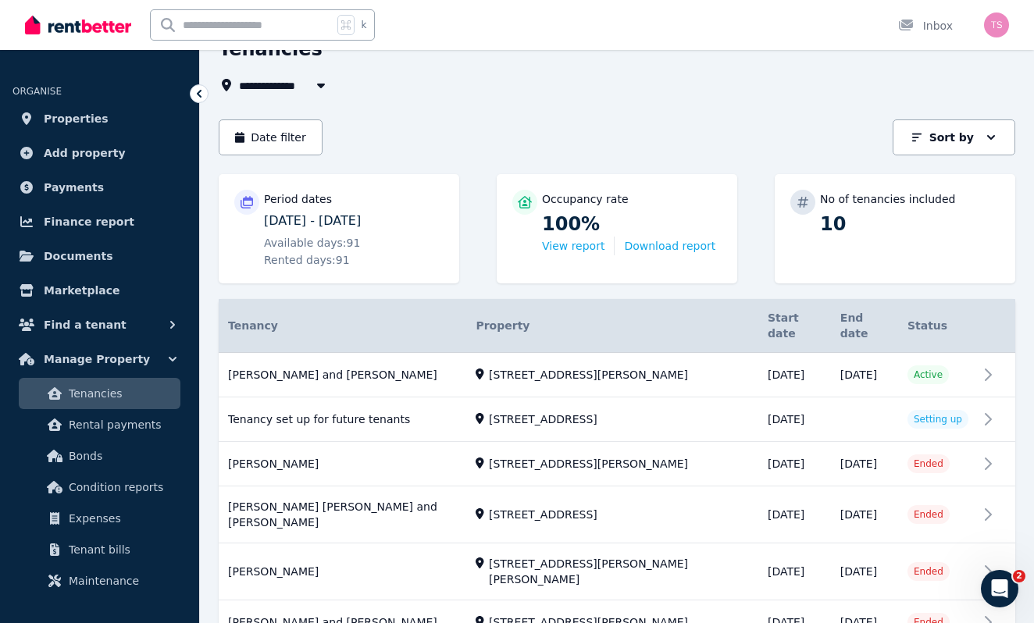
scroll to position [84, 0]
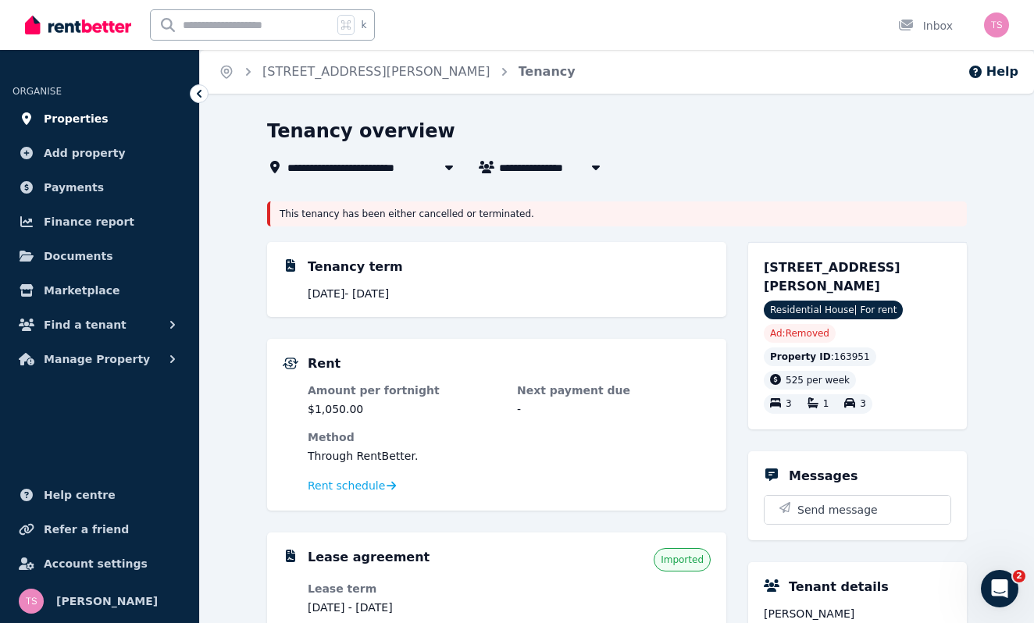
click at [62, 124] on span "Properties" at bounding box center [76, 118] width 65 height 19
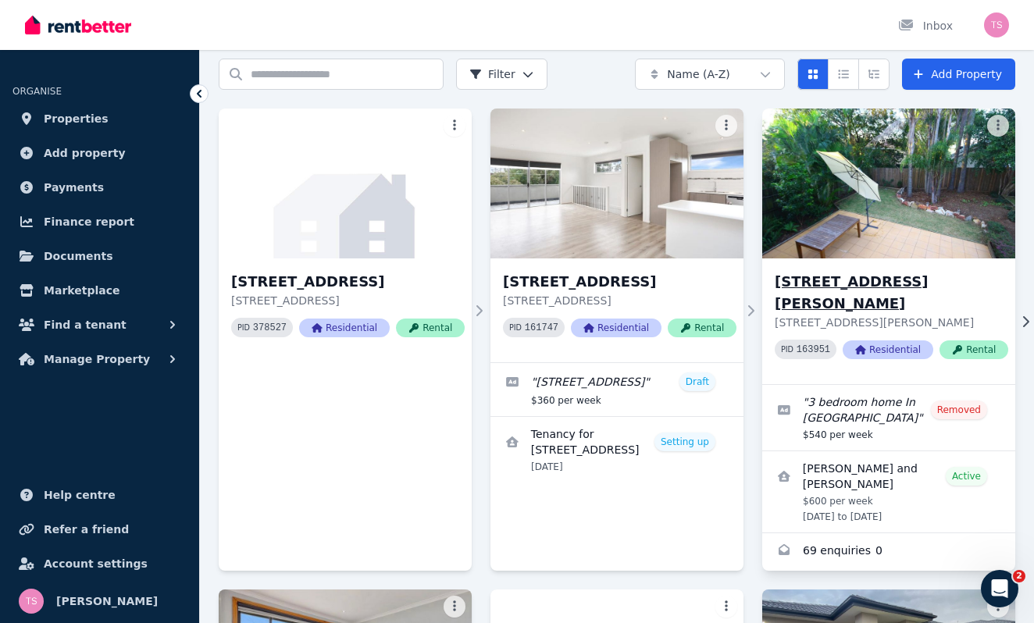
scroll to position [45, 0]
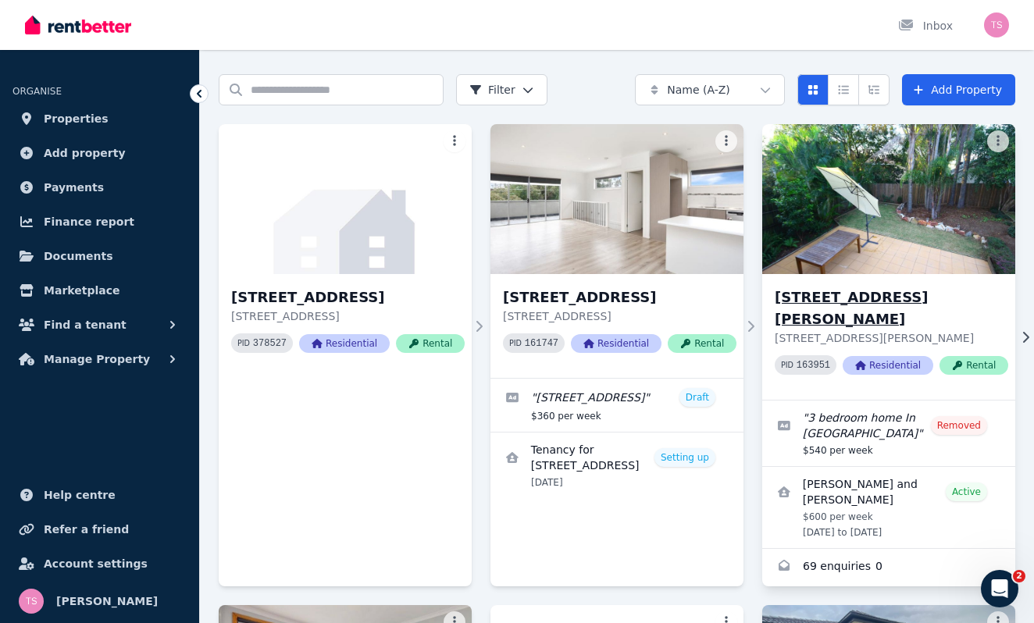
click at [915, 294] on h3 "[STREET_ADDRESS][PERSON_NAME]" at bounding box center [892, 309] width 234 height 44
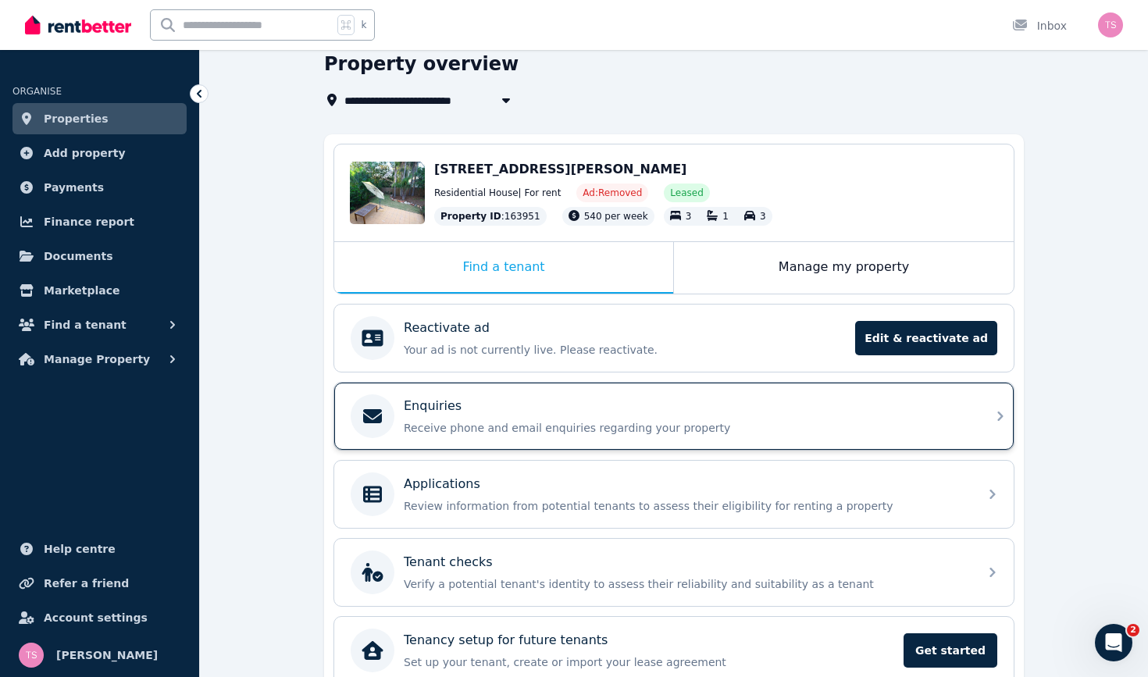
scroll to position [71, 0]
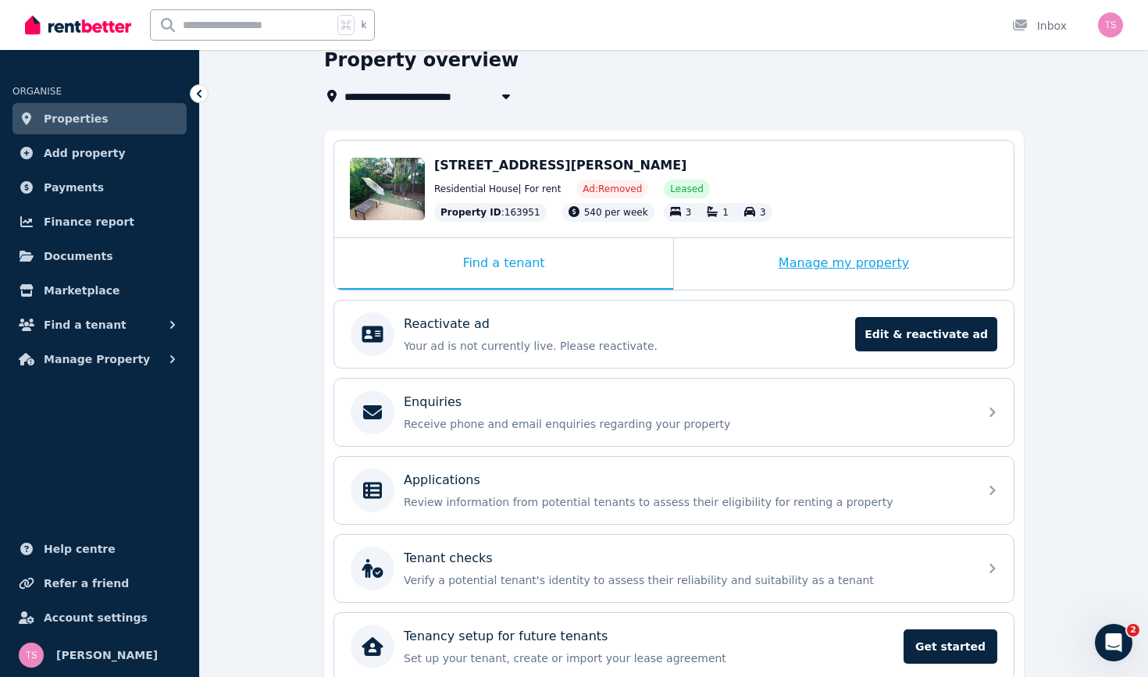
click at [854, 259] on div "Manage my property" at bounding box center [844, 264] width 340 height 52
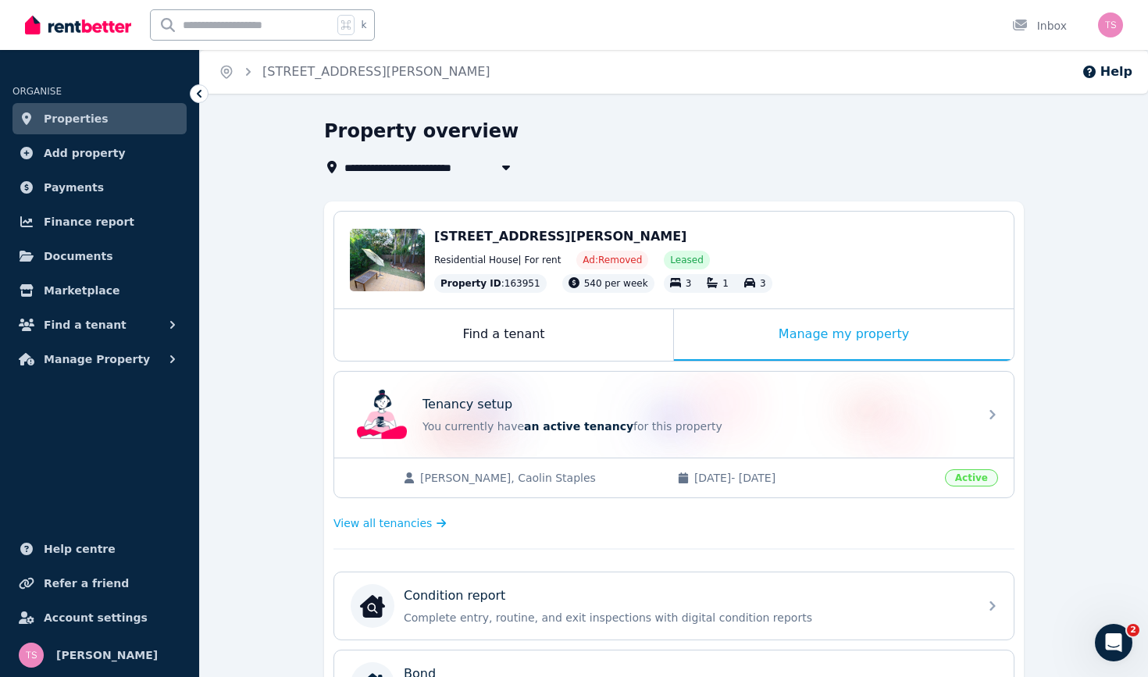
scroll to position [0, 0]
click at [882, 476] on span "[DATE] - [DATE]" at bounding box center [814, 478] width 241 height 16
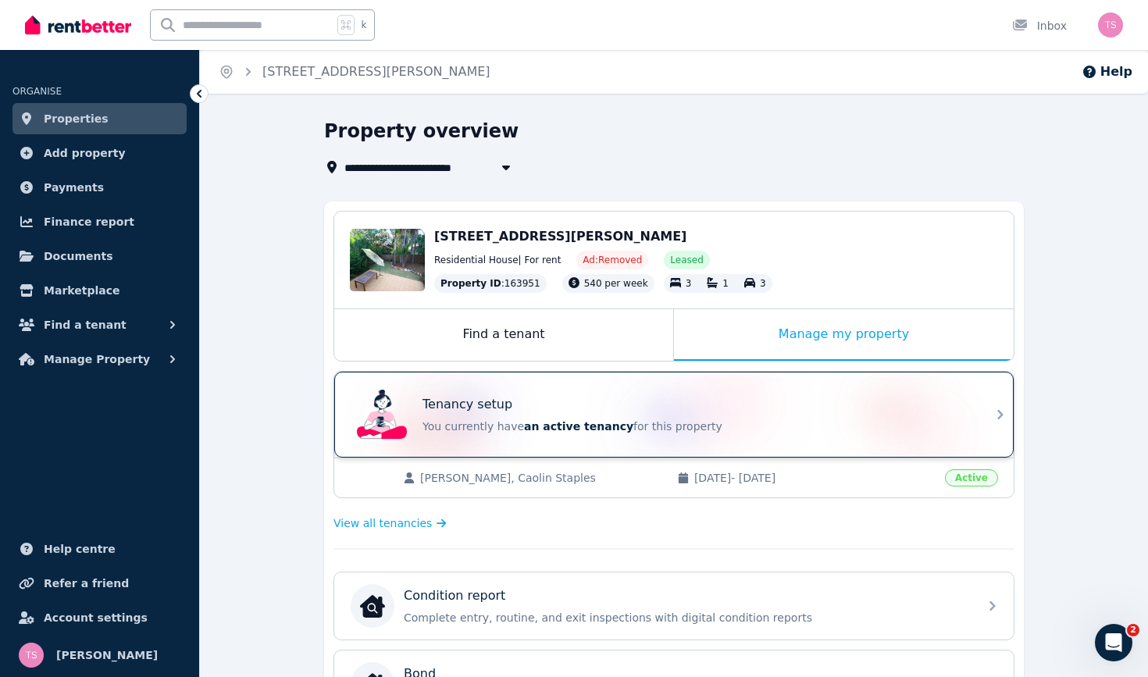
click at [882, 434] on p "You currently have an active tenancy for this property" at bounding box center [696, 427] width 547 height 16
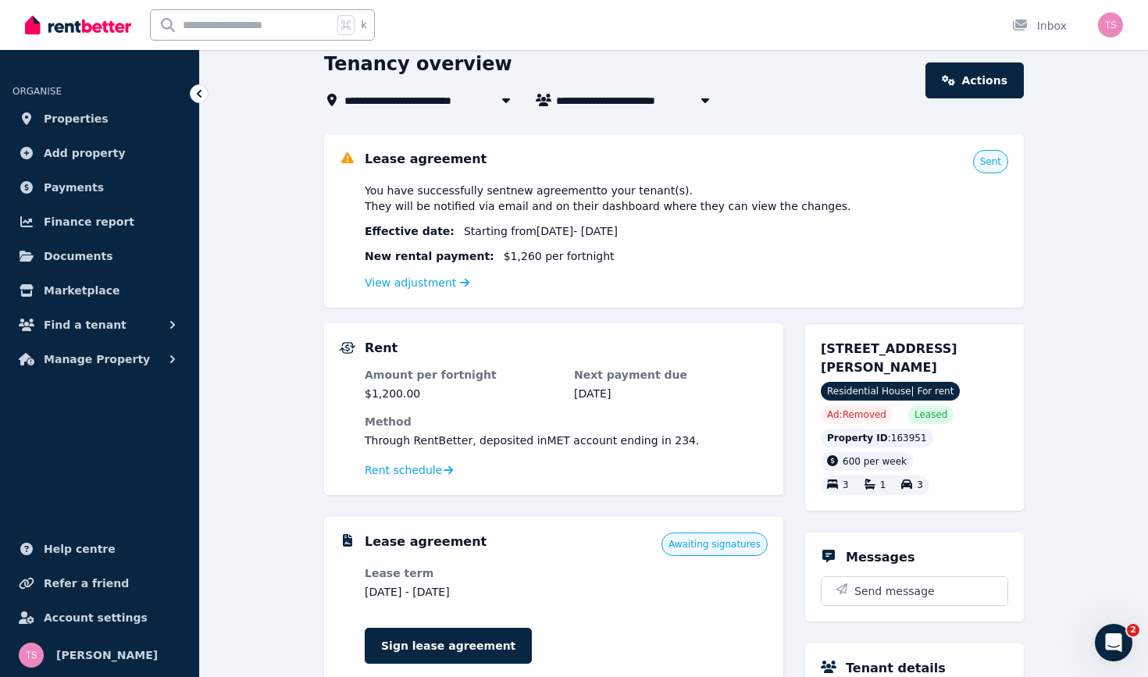
scroll to position [70, 0]
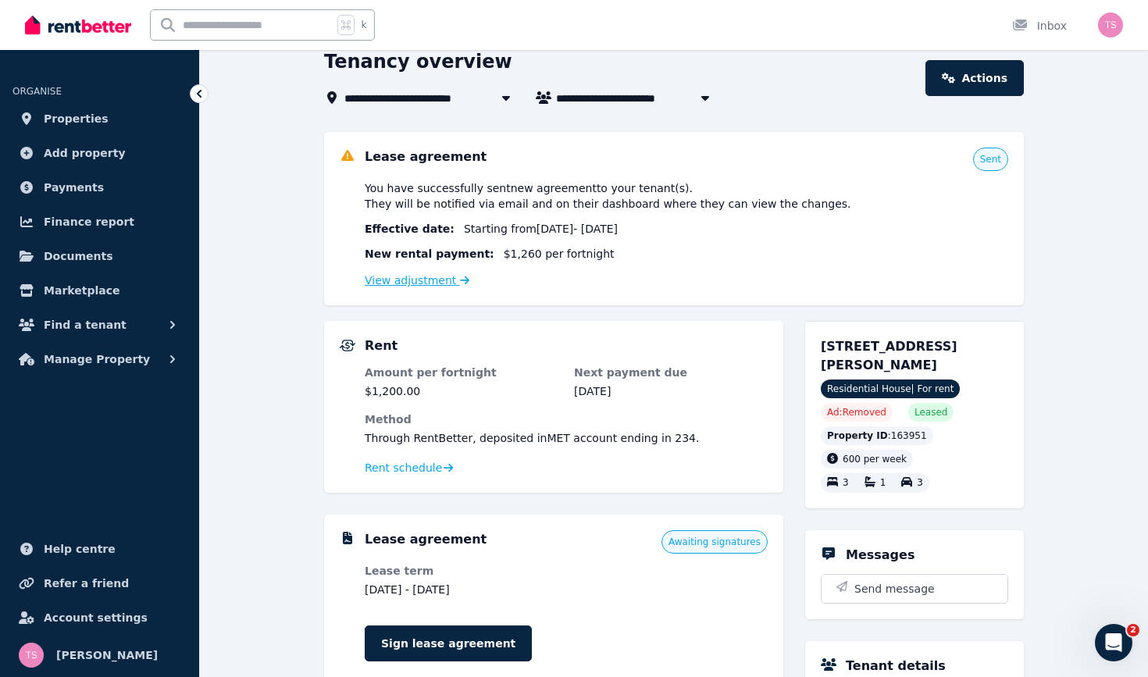
click at [433, 280] on link "View adjustment" at bounding box center [417, 280] width 105 height 12
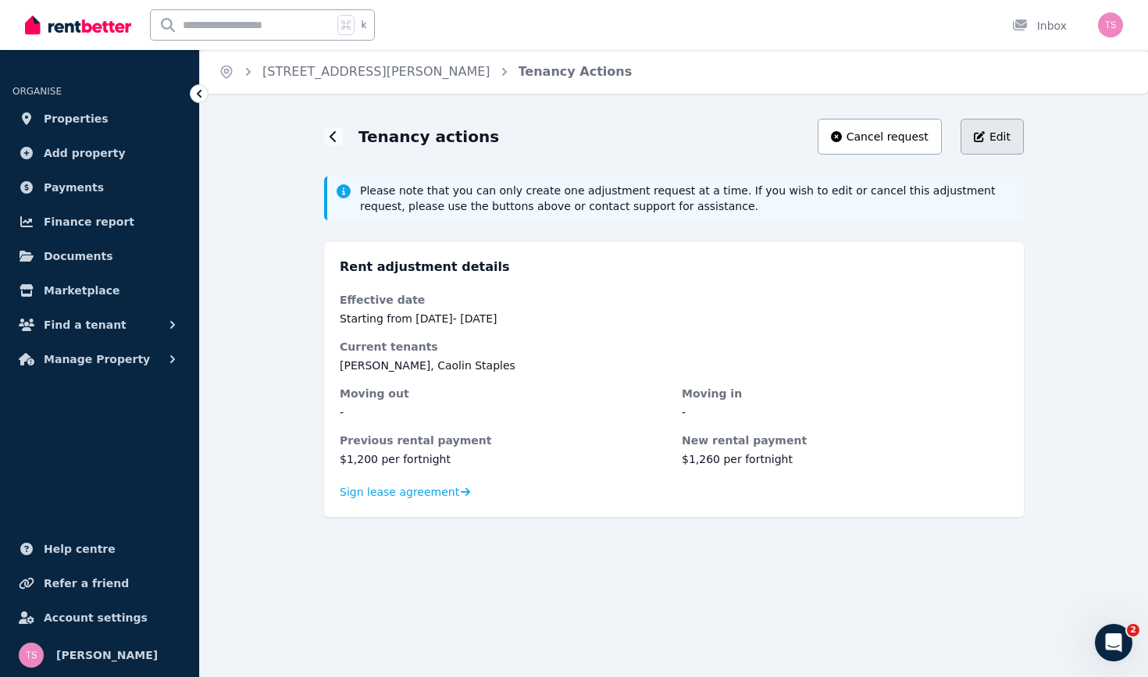
click at [994, 141] on span "Edit" at bounding box center [1000, 137] width 21 height 16
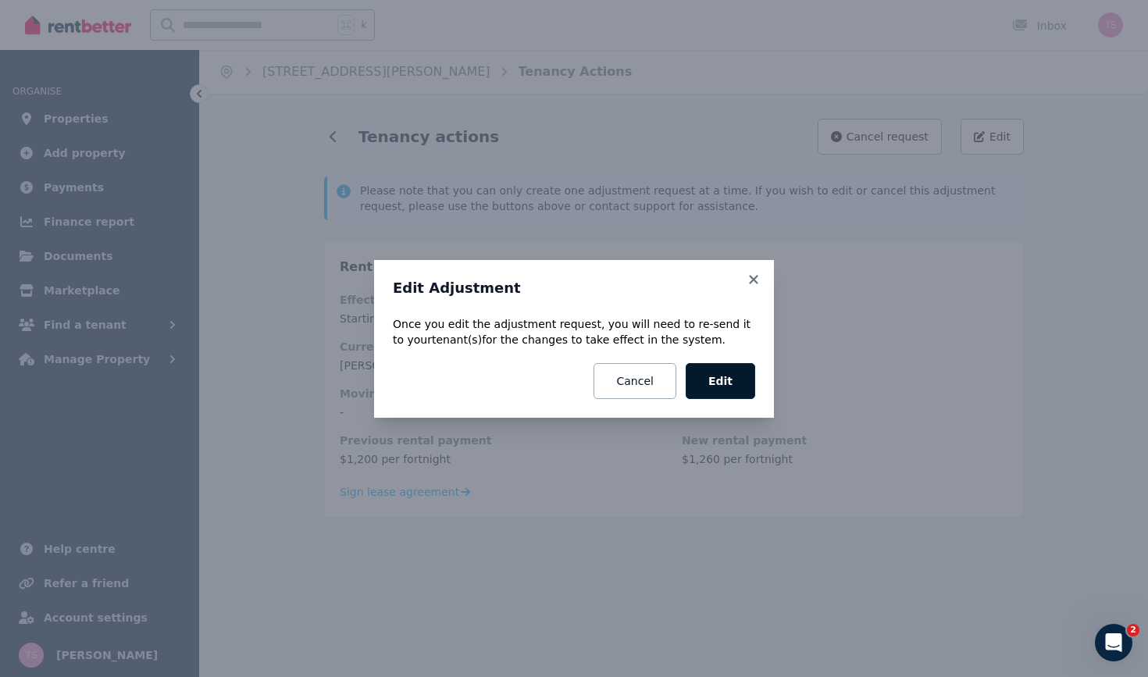
click at [739, 385] on button "Edit" at bounding box center [721, 381] width 70 height 36
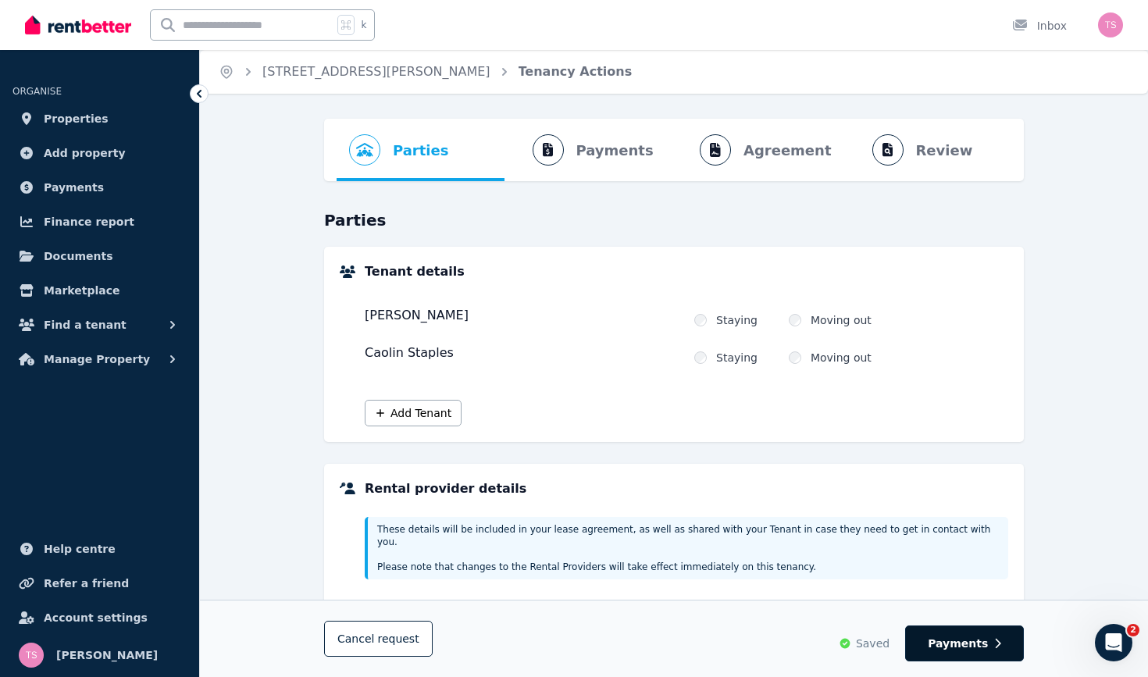
click at [952, 623] on span "Payments" at bounding box center [958, 644] width 60 height 16
select select "**********"
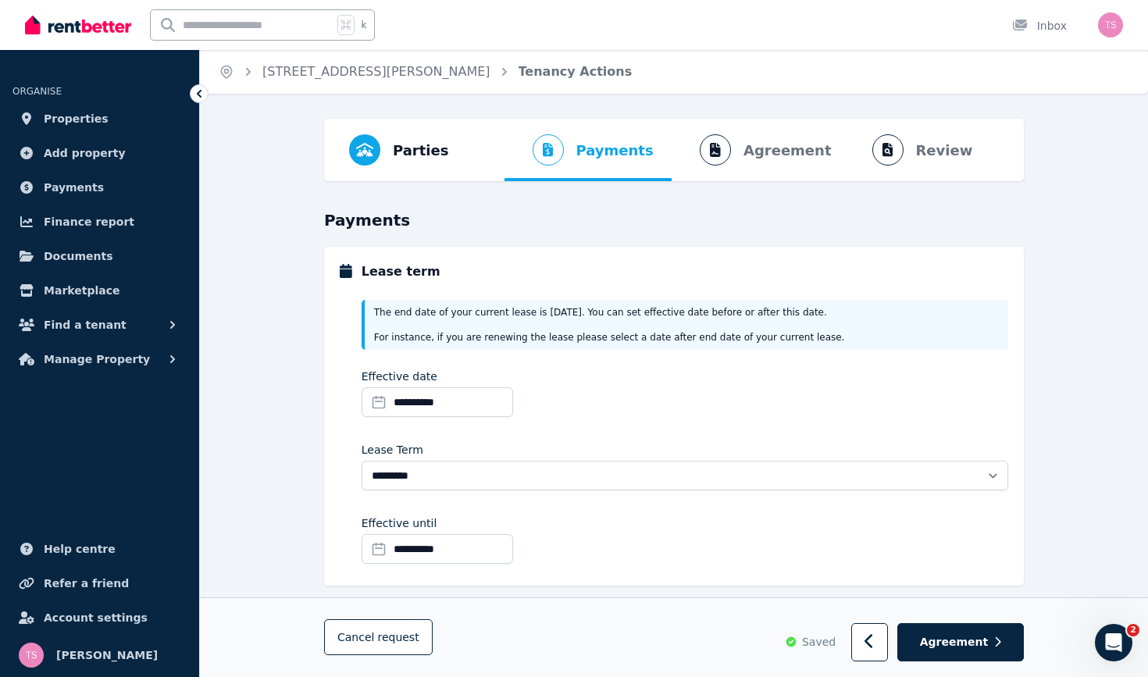
click at [403, 537] on input "**********" at bounding box center [438, 549] width 152 height 30
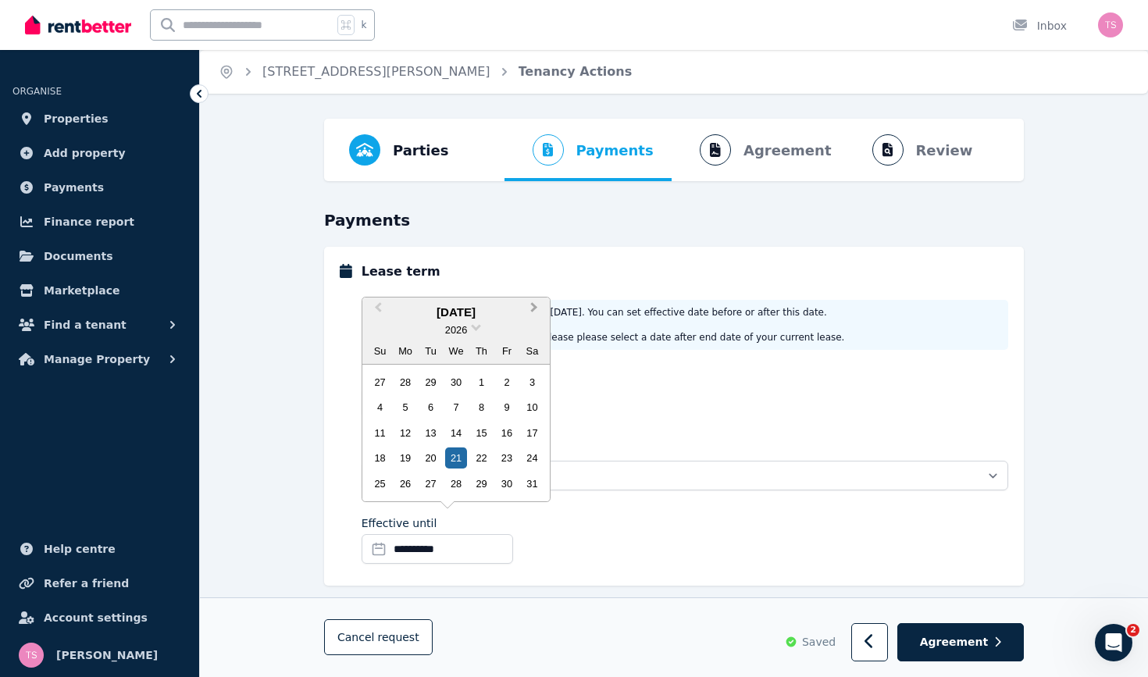
click at [537, 310] on button "Next Month" at bounding box center [535, 311] width 25 height 25
click at [455, 335] on span "2026" at bounding box center [456, 330] width 22 height 12
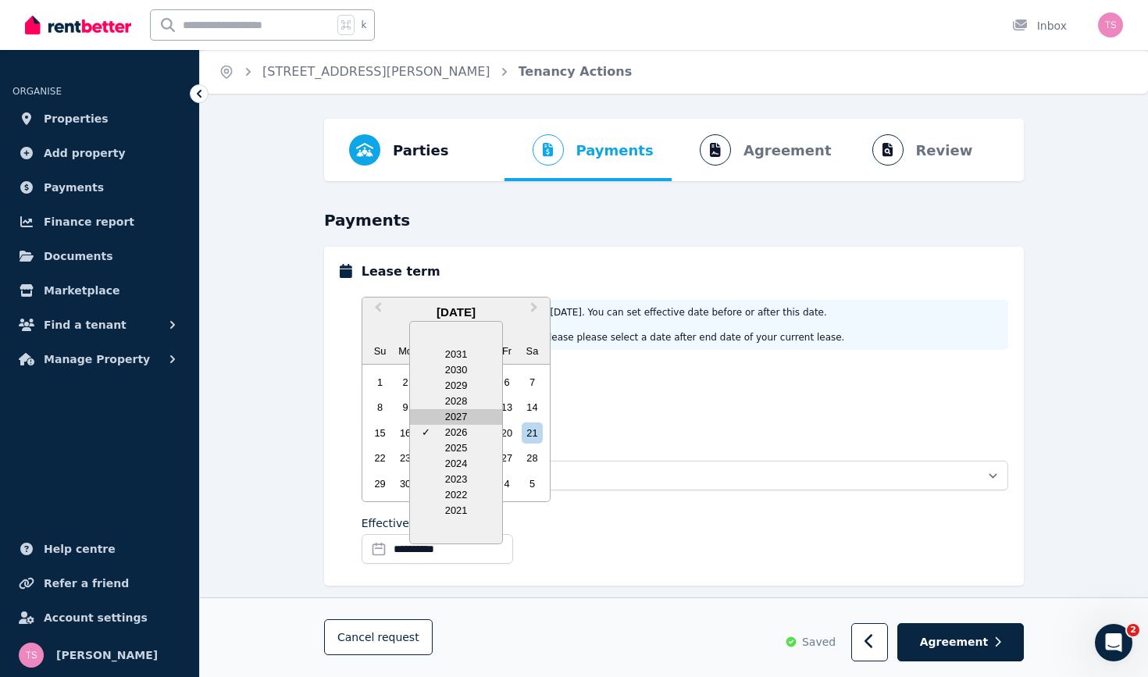
click at [457, 416] on div "2027" at bounding box center [456, 417] width 92 height 16
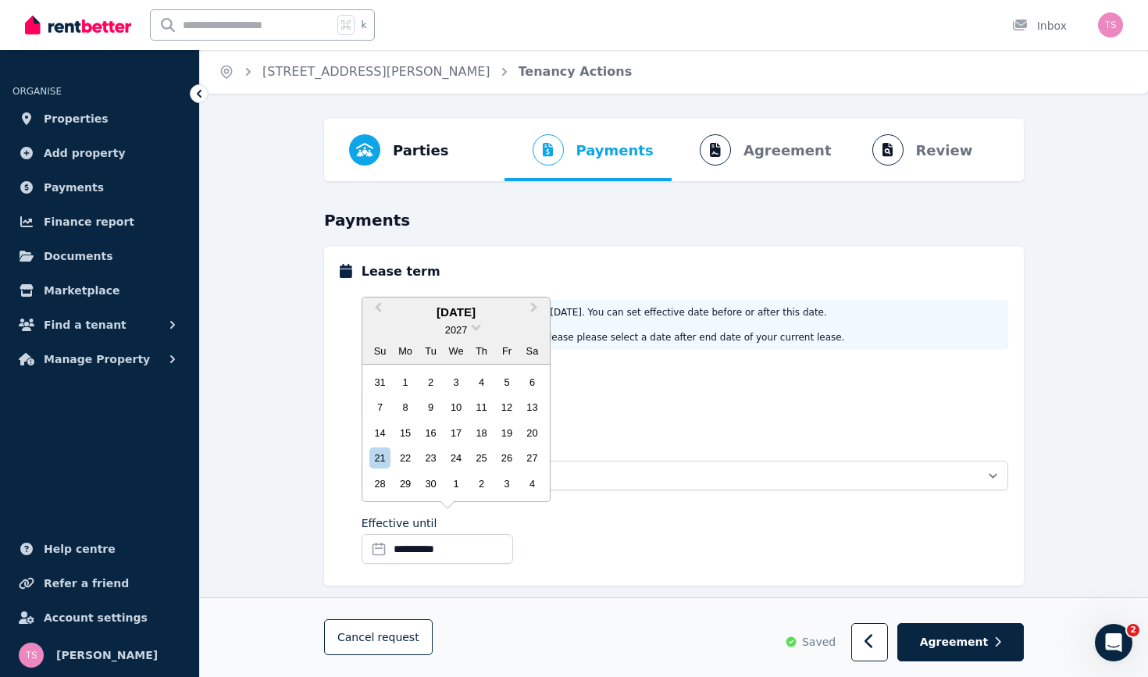
click at [439, 312] on div "[DATE]" at bounding box center [455, 313] width 187 height 18
click at [376, 309] on button "Previous Month" at bounding box center [376, 311] width 25 height 25
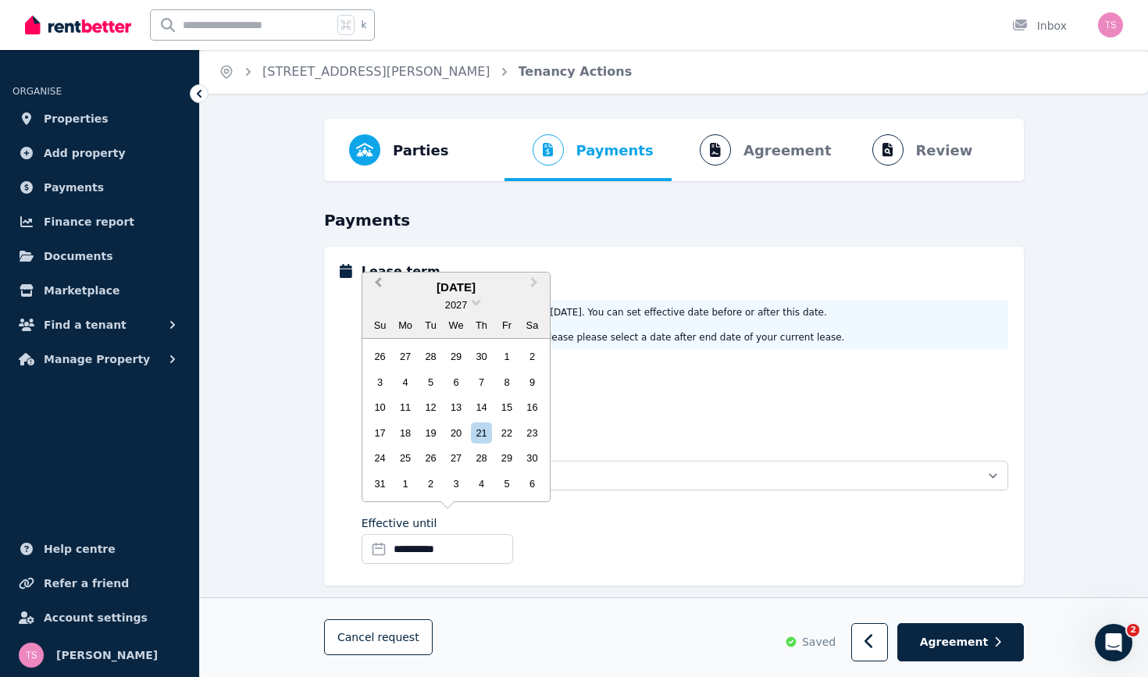
click at [378, 287] on span "Previous Month" at bounding box center [378, 285] width 0 height 23
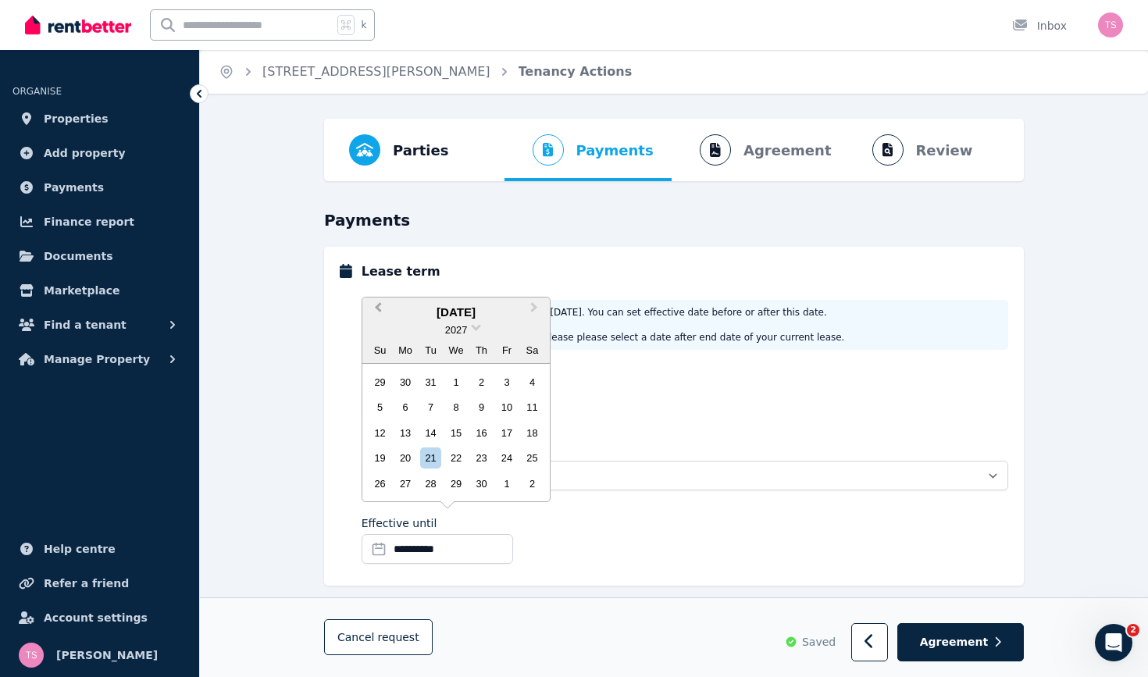
click at [379, 287] on div "**********" at bounding box center [685, 416] width 647 height 308
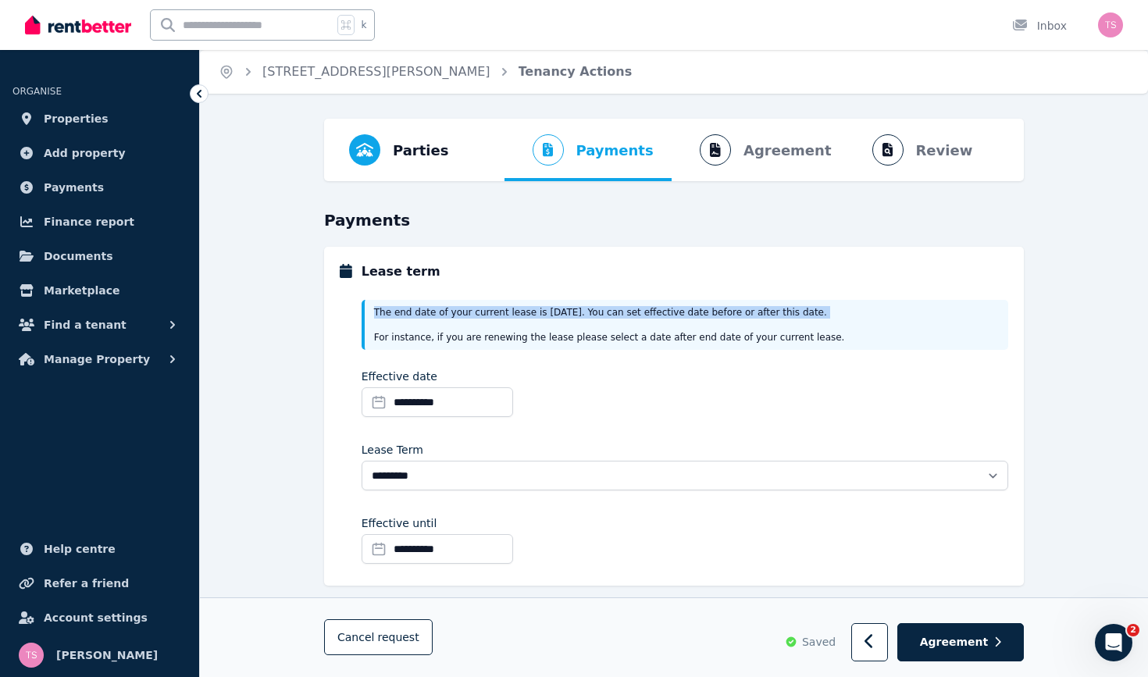
click at [379, 287] on div "**********" at bounding box center [685, 416] width 647 height 308
click at [395, 544] on input "**********" at bounding box center [438, 549] width 152 height 30
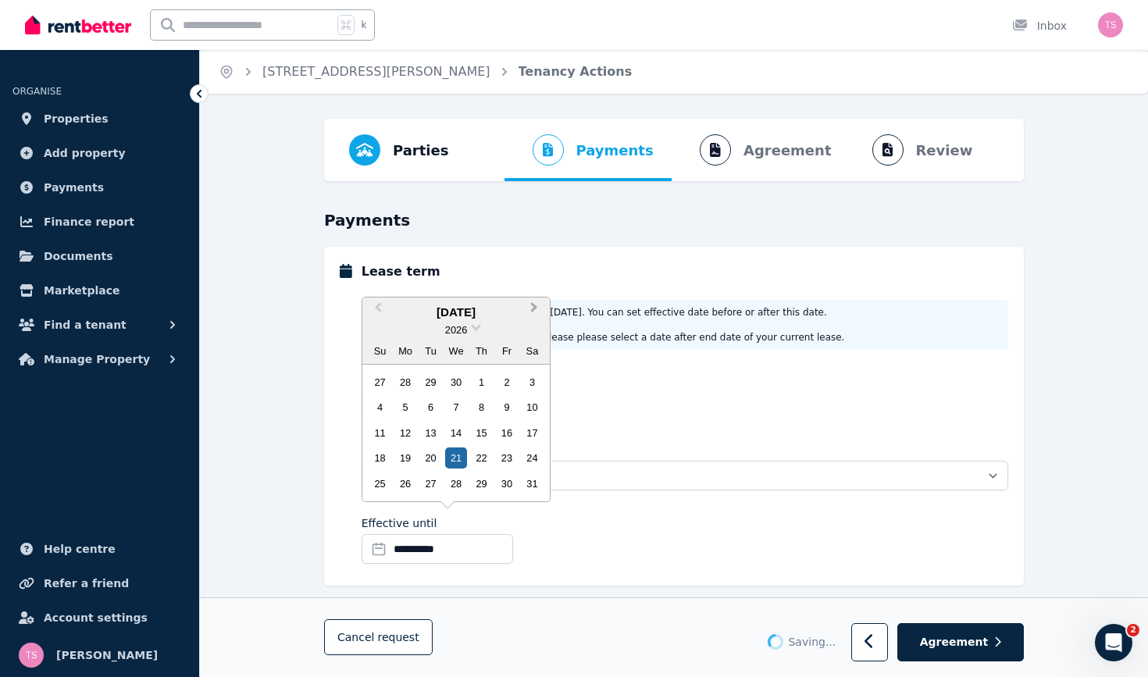
click at [539, 309] on button "Next Month" at bounding box center [535, 311] width 25 height 25
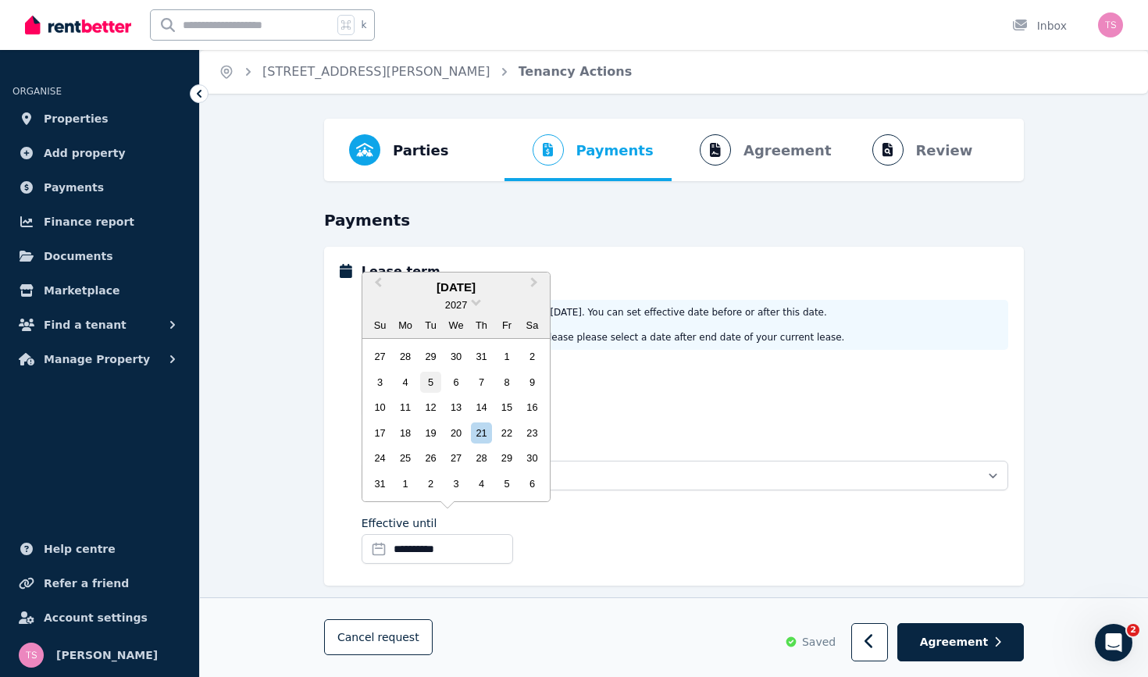
click at [436, 387] on div "5" at bounding box center [430, 382] width 21 height 21
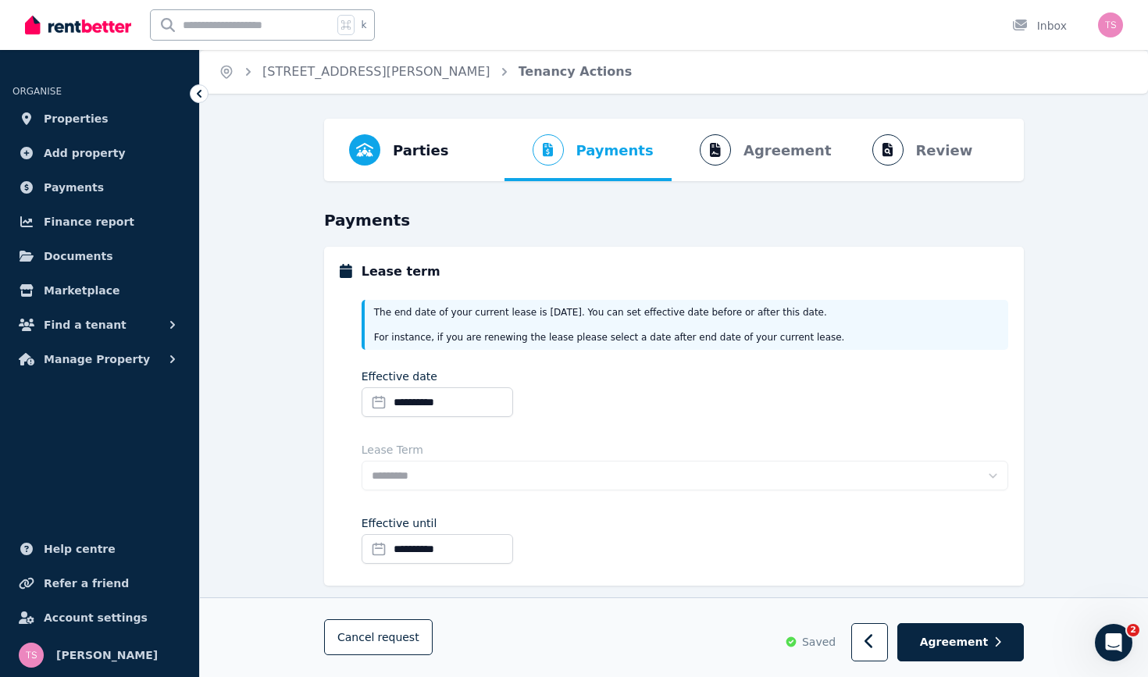
click at [612, 536] on div "**********" at bounding box center [685, 543] width 647 height 55
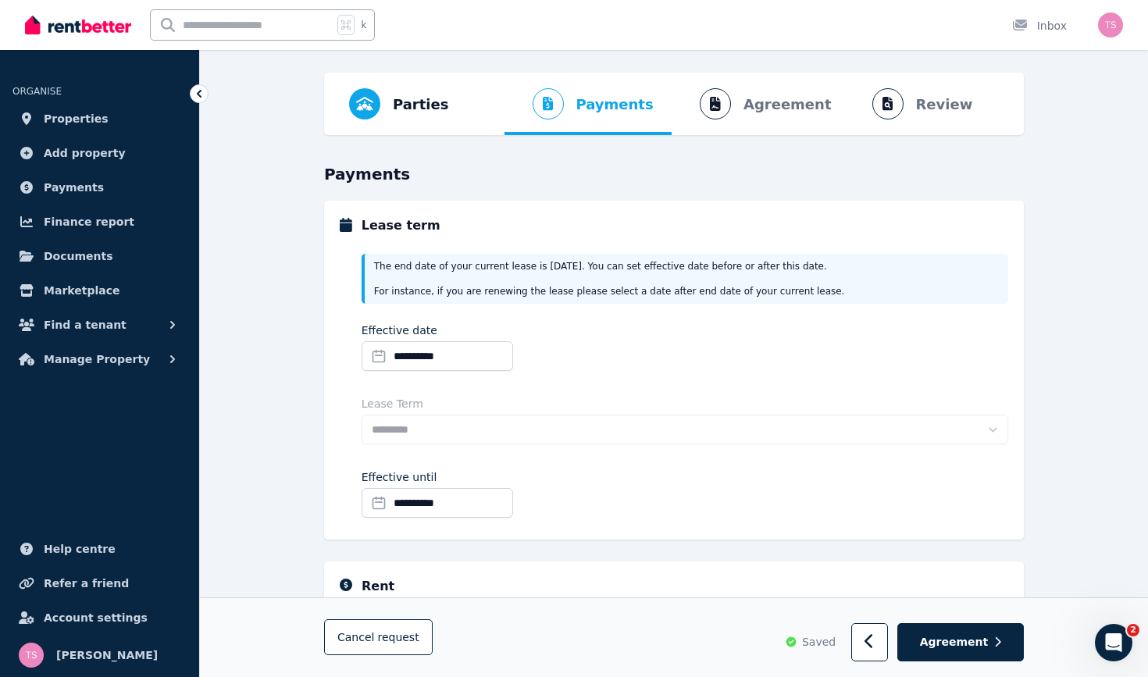
scroll to position [85, 0]
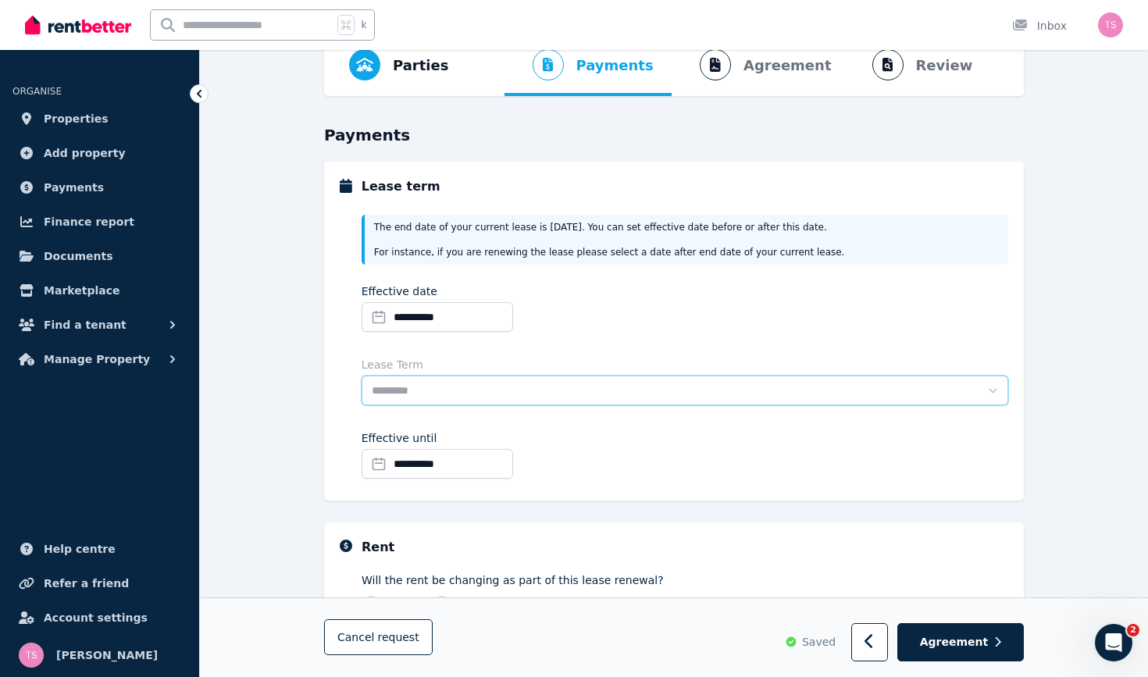
select select "**********"
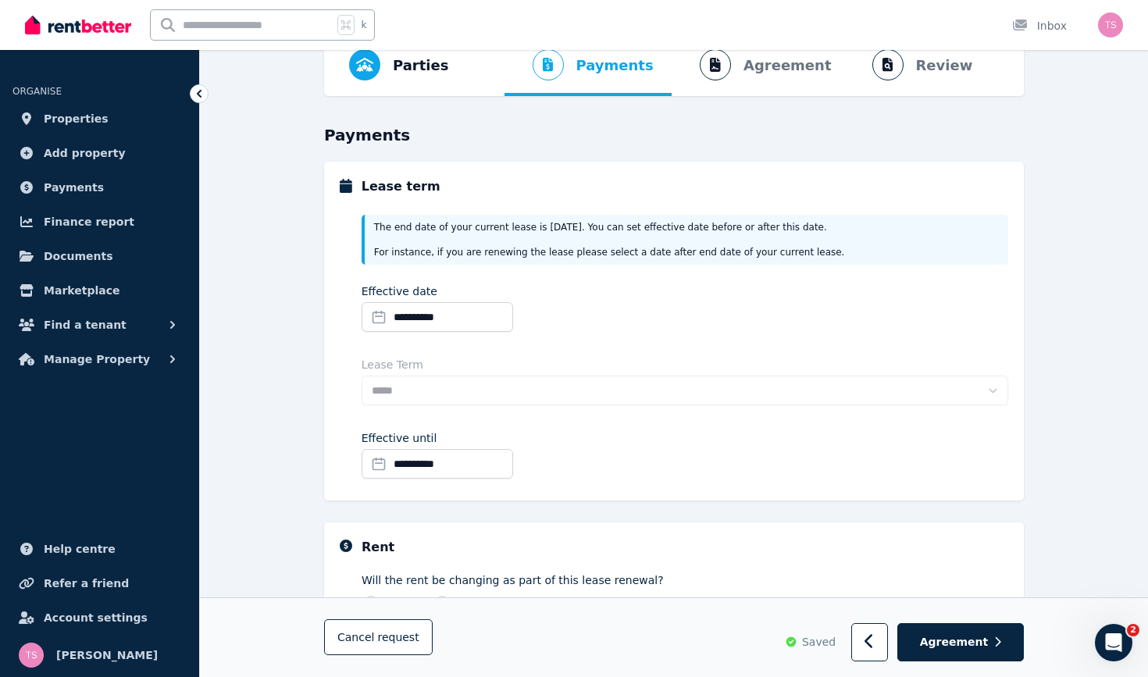
click at [651, 448] on div "**********" at bounding box center [685, 457] width 647 height 55
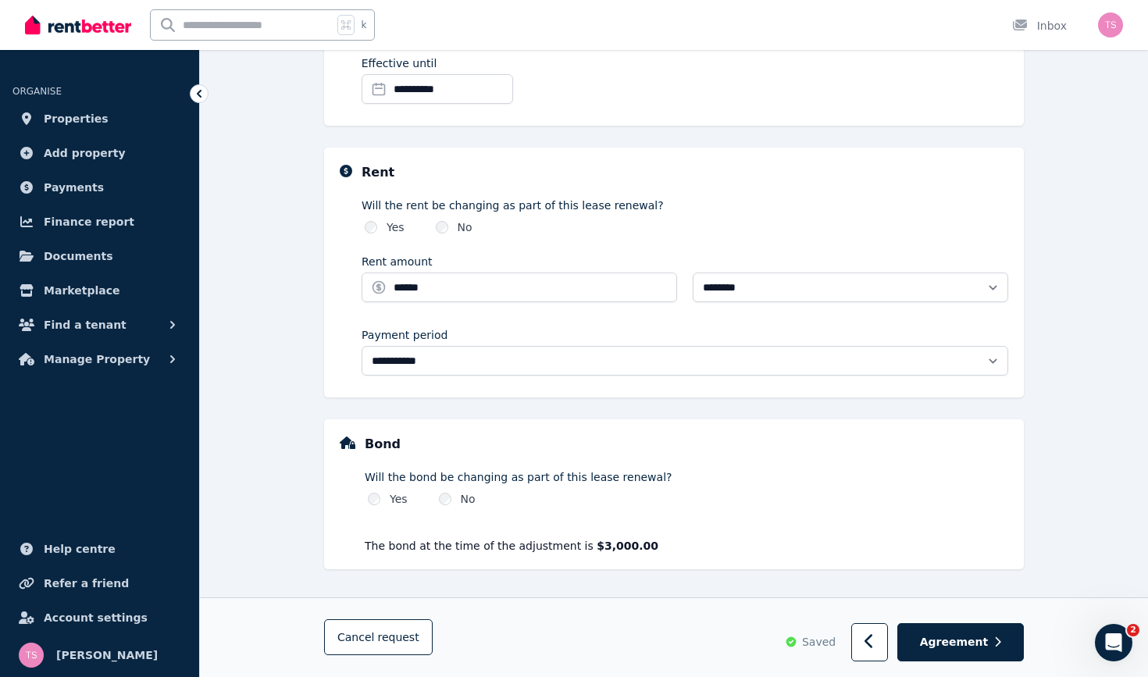
scroll to position [460, 0]
click at [980, 623] on span "Agreement" at bounding box center [954, 642] width 69 height 16
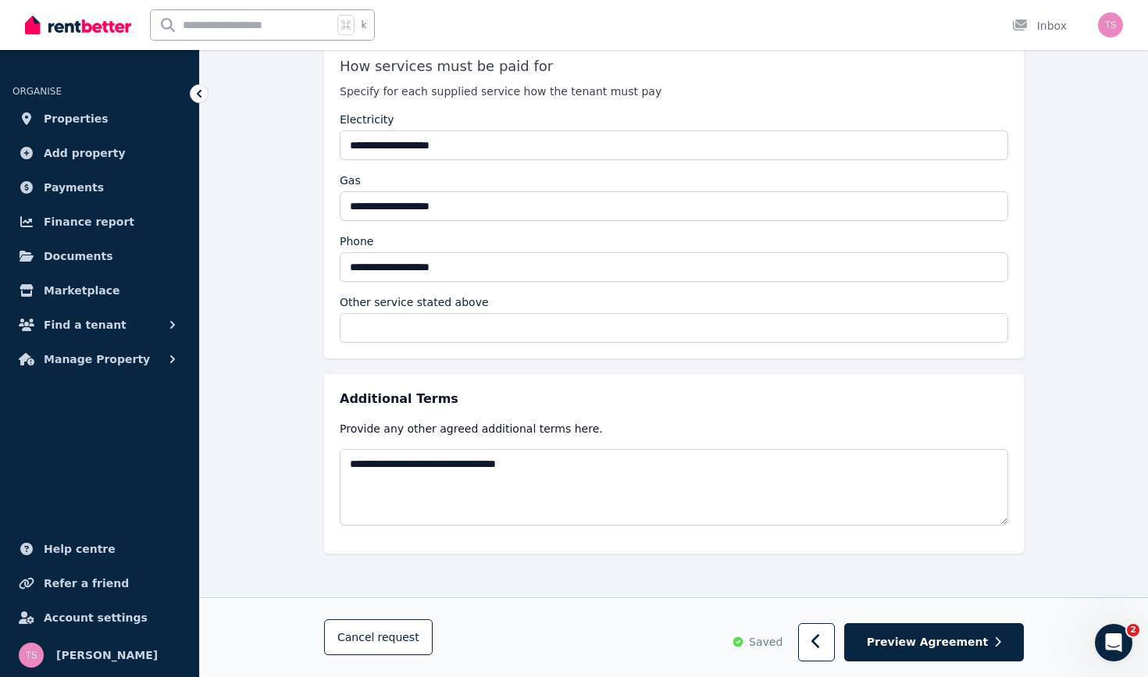
scroll to position [2972, 0]
click at [979, 623] on span "Preview Agreement" at bounding box center [927, 643] width 121 height 16
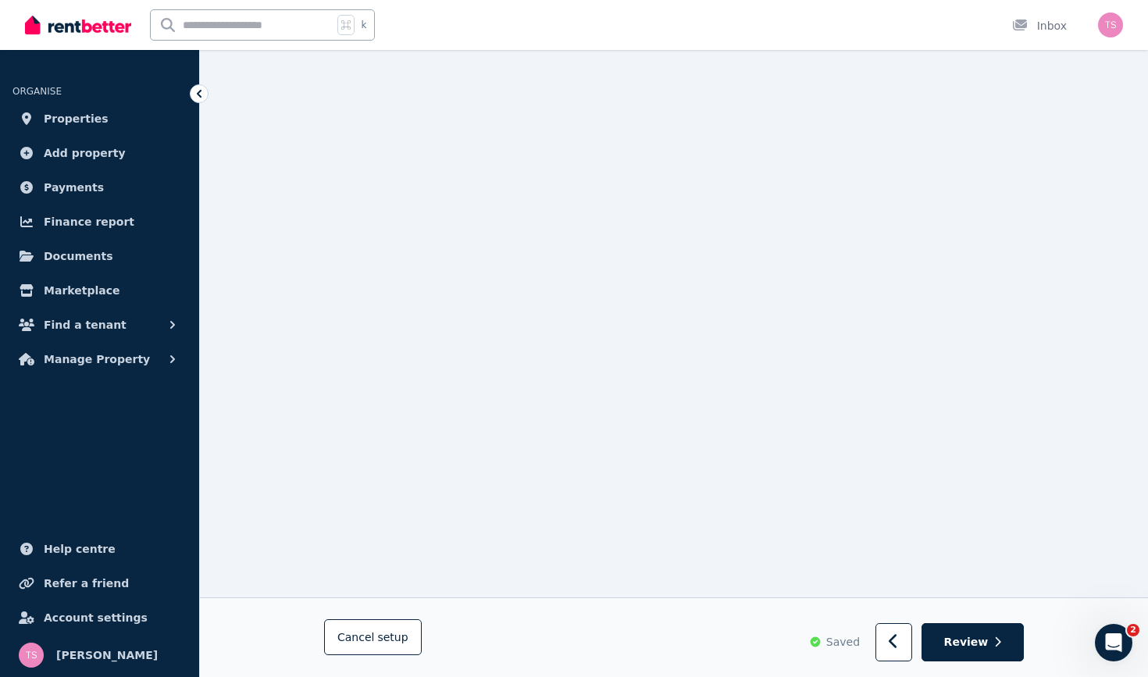
scroll to position [12275, 0]
click at [979, 623] on button "Review" at bounding box center [973, 643] width 102 height 38
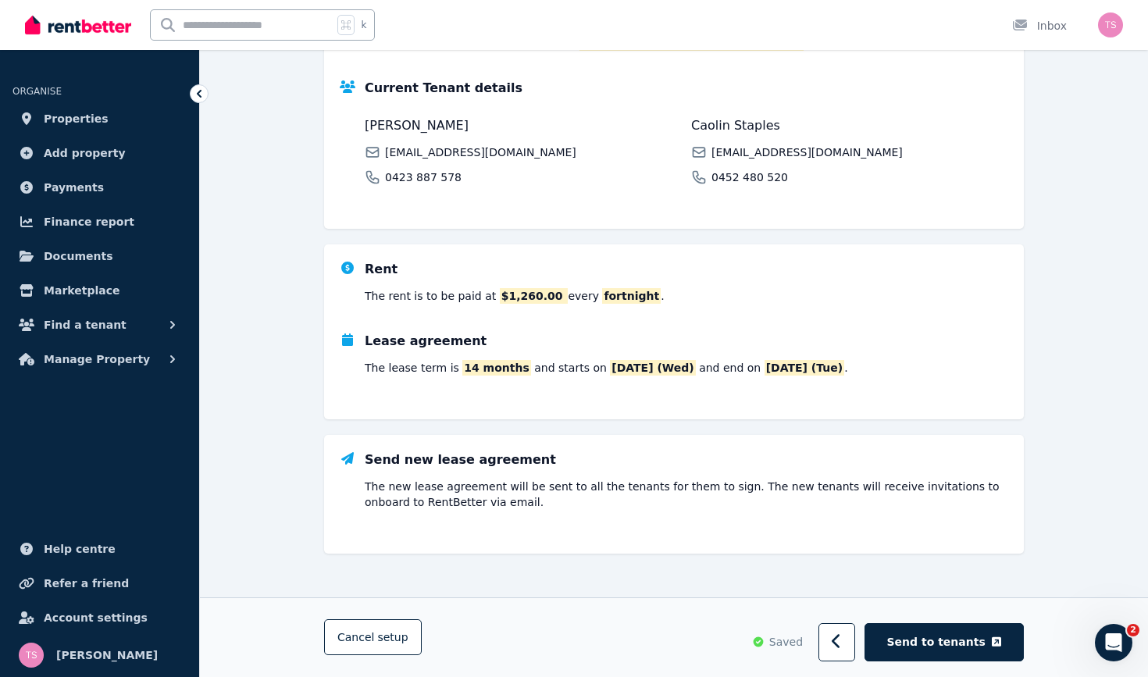
scroll to position [0, 0]
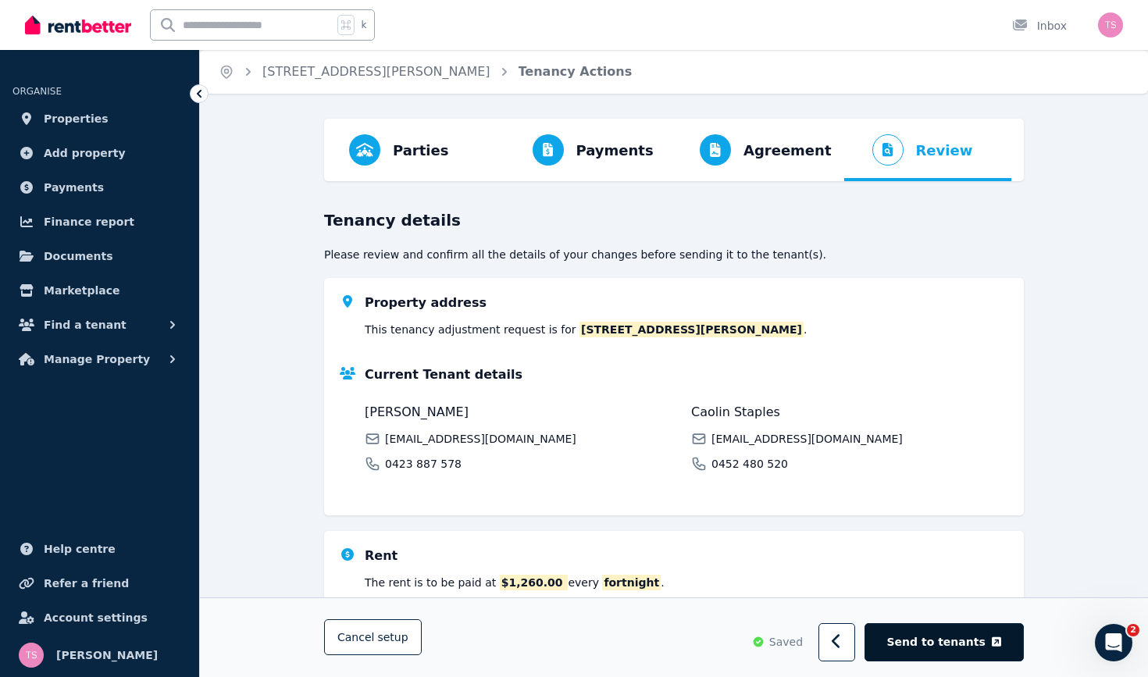
click at [979, 623] on button "Send to tenants" at bounding box center [944, 643] width 159 height 38
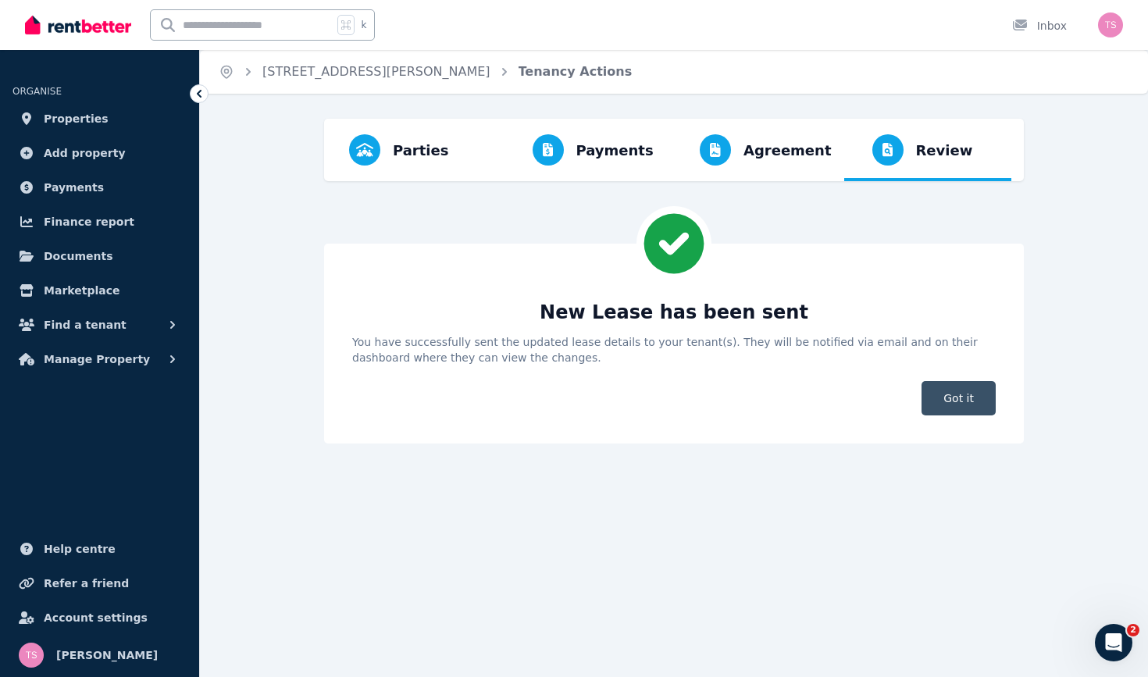
click at [963, 393] on span "Got it" at bounding box center [959, 398] width 74 height 34
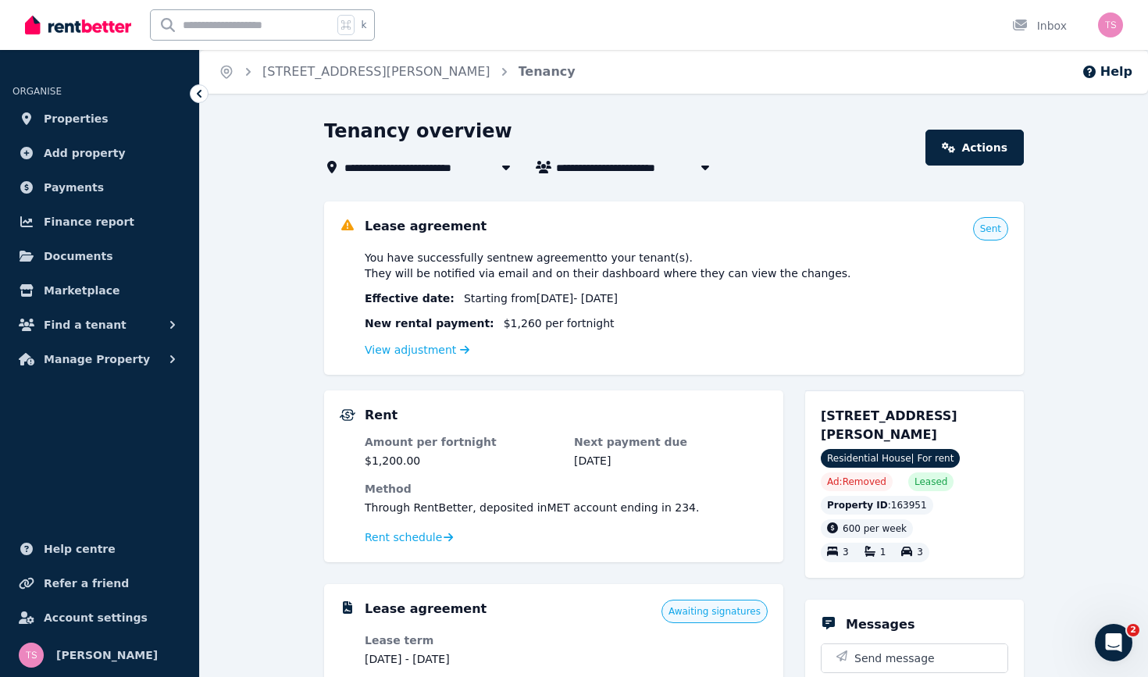
click at [1033, 32] on img "button" at bounding box center [1110, 24] width 25 height 25
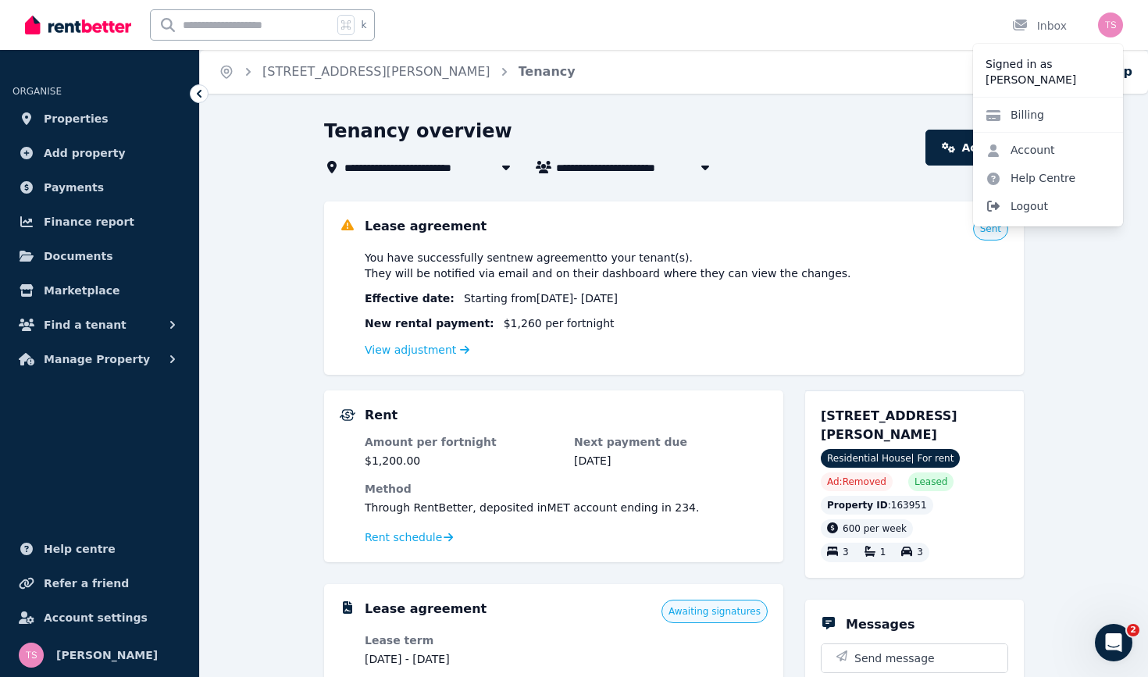
click at [1020, 209] on span "Logout" at bounding box center [1048, 206] width 150 height 28
